Goal: Transaction & Acquisition: Subscribe to service/newsletter

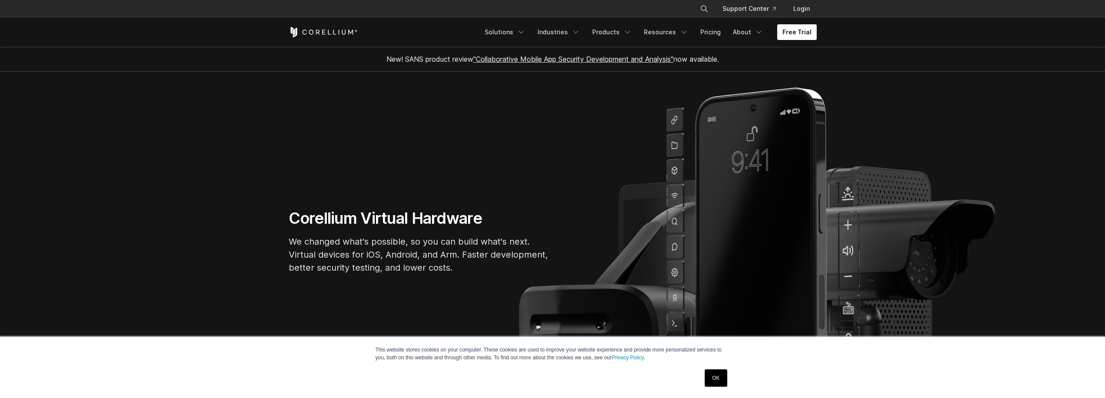
click at [792, 33] on link "Free Trial" at bounding box center [797, 32] width 40 height 16
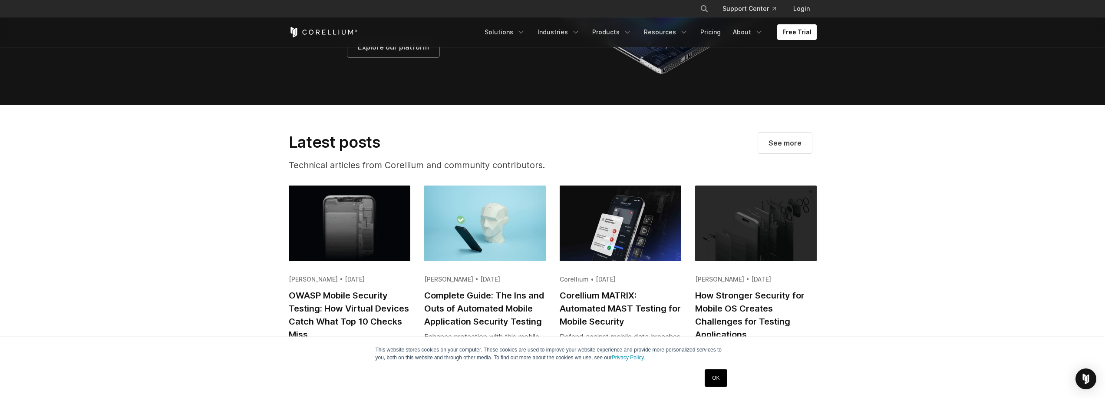
scroll to position [2040, 0]
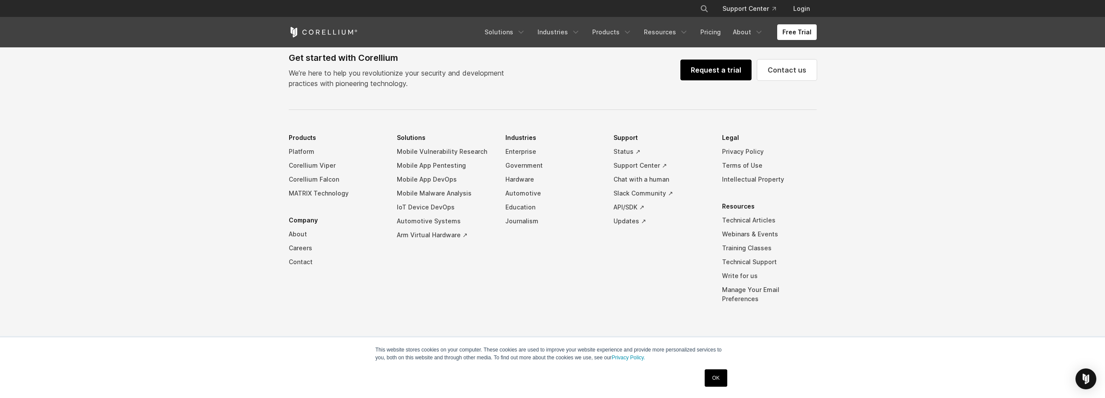
click at [699, 76] on link "Request a trial" at bounding box center [716, 69] width 71 height 21
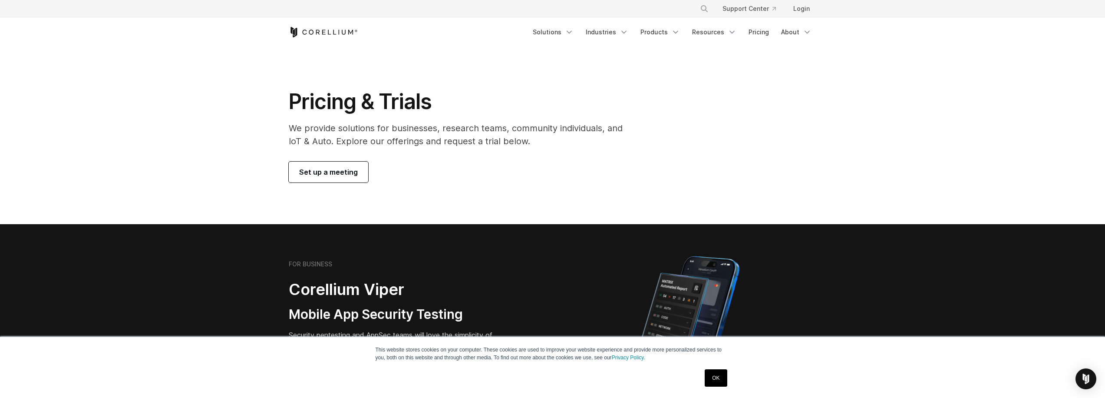
click at [338, 174] on span "Set up a meeting" at bounding box center [328, 172] width 59 height 10
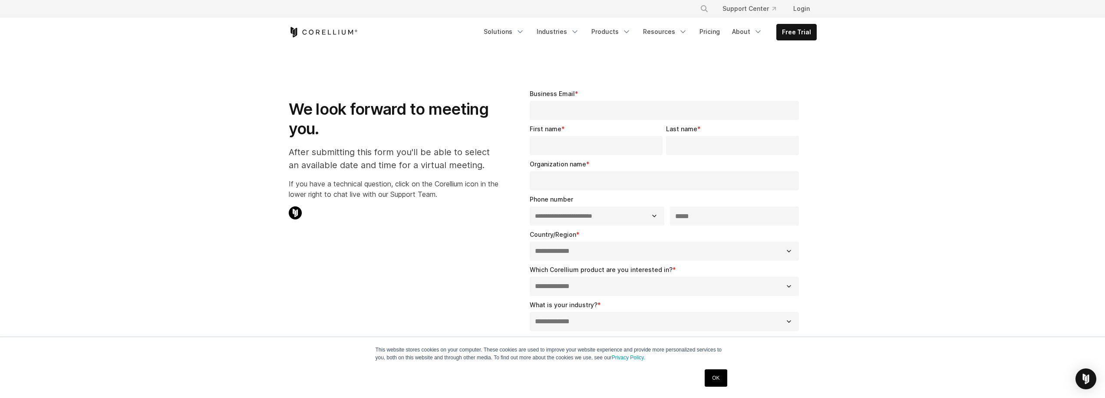
select select "**"
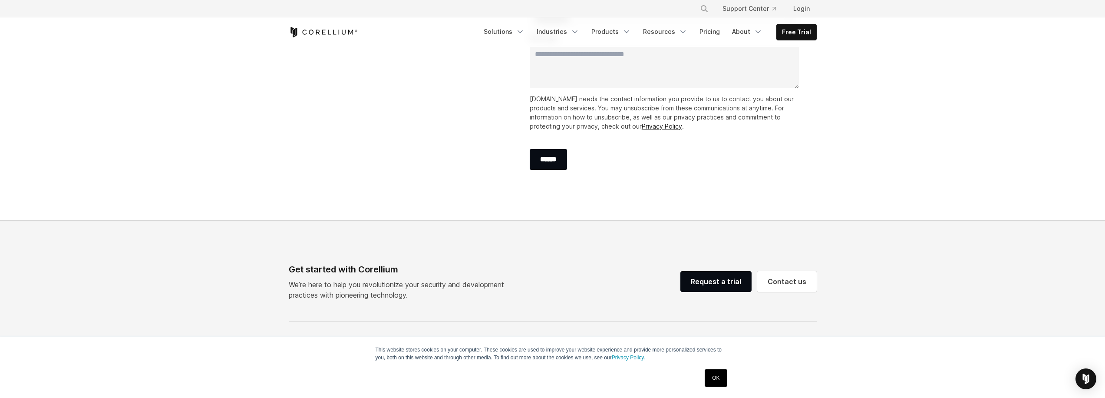
scroll to position [340, 0]
